Goal: Find specific fact: Find specific fact

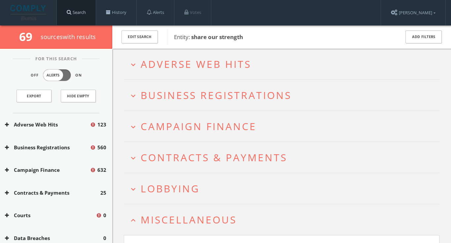
click at [72, 15] on link "Search" at bounding box center [76, 12] width 39 height 25
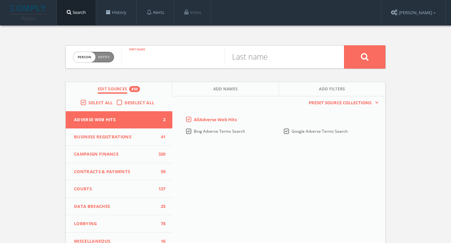
click at [141, 55] on input "text" at bounding box center [173, 56] width 103 height 17
type input "[PERSON_NAME]"
click at [244, 61] on input "text" at bounding box center [276, 56] width 103 height 17
click at [241, 60] on input "[PERSON_NAME]" at bounding box center [276, 56] width 103 height 17
type input "[PERSON_NAME]"
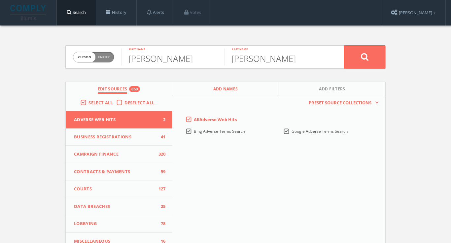
click at [226, 88] on span "Add Names" at bounding box center [225, 90] width 25 height 8
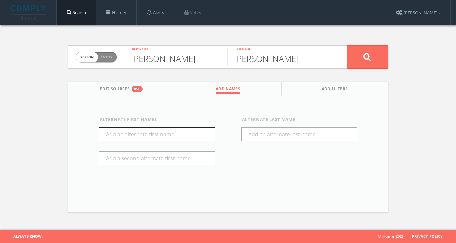
click at [162, 136] on input "text" at bounding box center [157, 134] width 116 height 14
type input "[PERSON_NAME]"
drag, startPoint x: 162, startPoint y: 136, endPoint x: 162, endPoint y: 147, distance: 10.2
click at [162, 147] on div "Alternate First Names [PERSON_NAME]" at bounding box center [157, 145] width 142 height 59
click at [358, 61] on button at bounding box center [367, 56] width 41 height 23
